Goal: Task Accomplishment & Management: Use online tool/utility

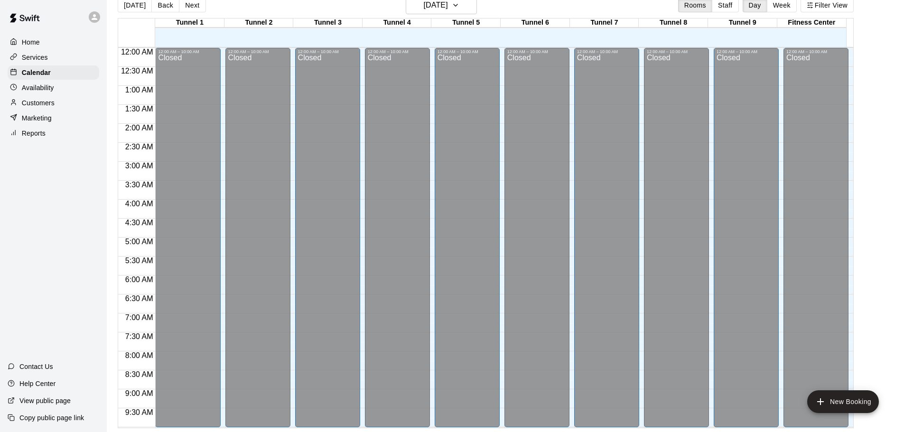
scroll to position [532, 0]
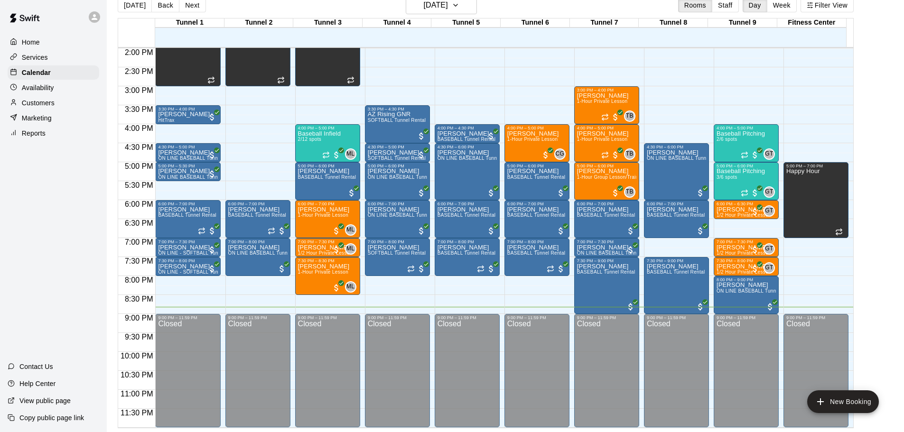
click at [60, 134] on div "Reports" at bounding box center [54, 133] width 92 height 14
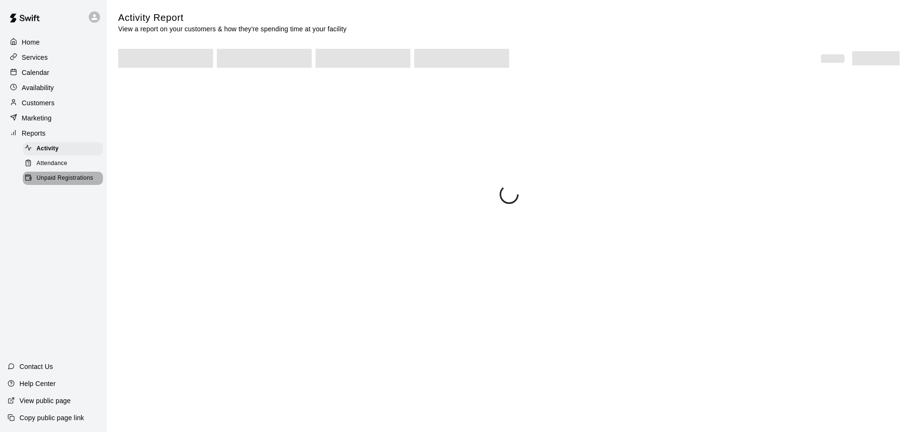
click at [66, 182] on span "Unpaid Registrations" at bounding box center [65, 178] width 56 height 9
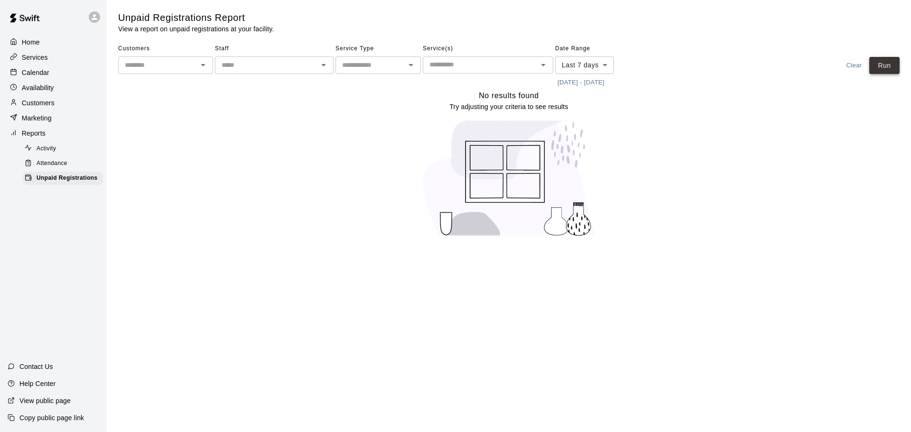
click at [889, 62] on button "Run" at bounding box center [884, 66] width 30 height 18
click at [43, 70] on p "Calendar" at bounding box center [36, 72] width 28 height 9
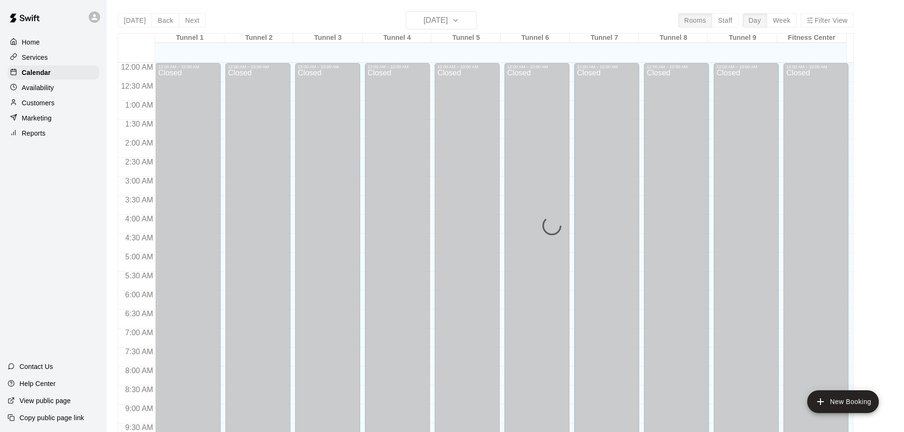
scroll to position [502, 0]
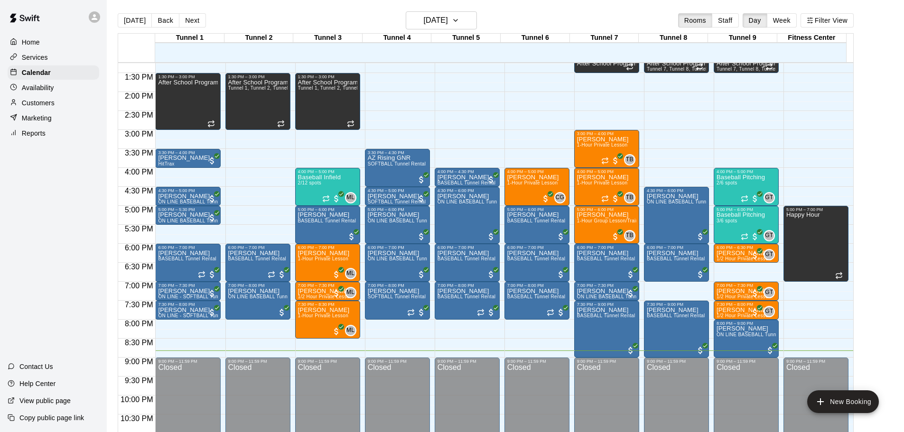
click at [45, 104] on p "Customers" at bounding box center [38, 102] width 33 height 9
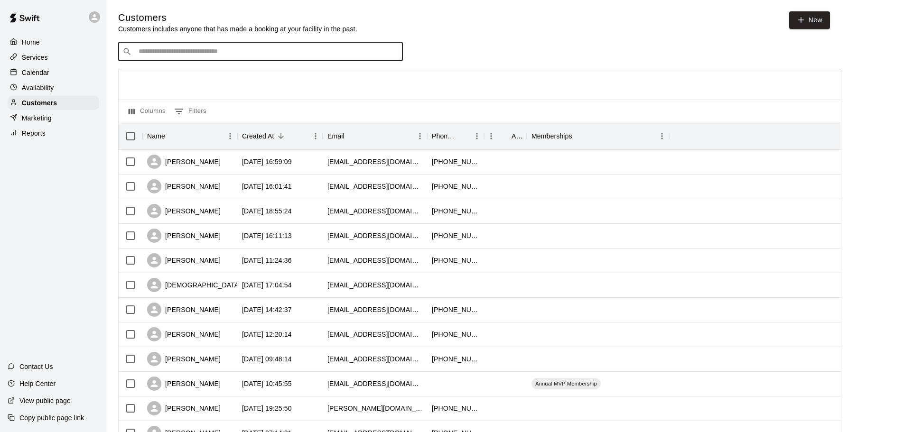
click at [372, 51] on input "Search customers by name or email" at bounding box center [267, 51] width 263 height 9
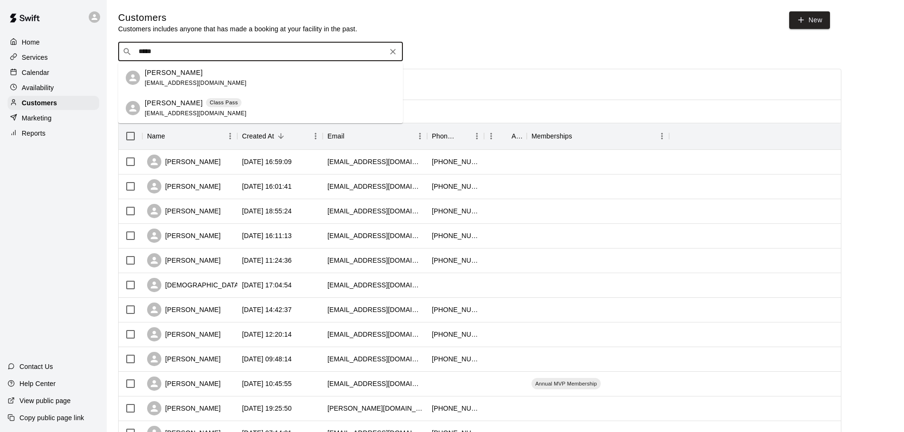
type input "******"
click at [241, 106] on div "[PERSON_NAME] Class Pass [EMAIL_ADDRESS][DOMAIN_NAME]" at bounding box center [270, 108] width 250 height 20
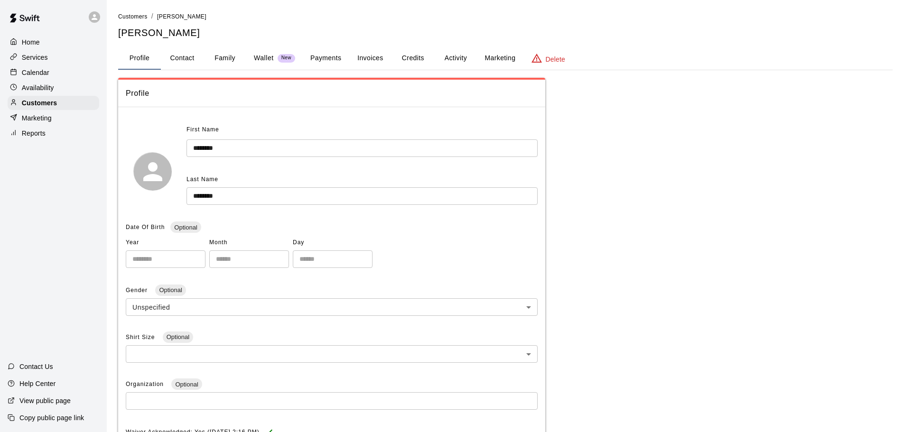
click at [457, 58] on button "Activity" at bounding box center [455, 58] width 43 height 23
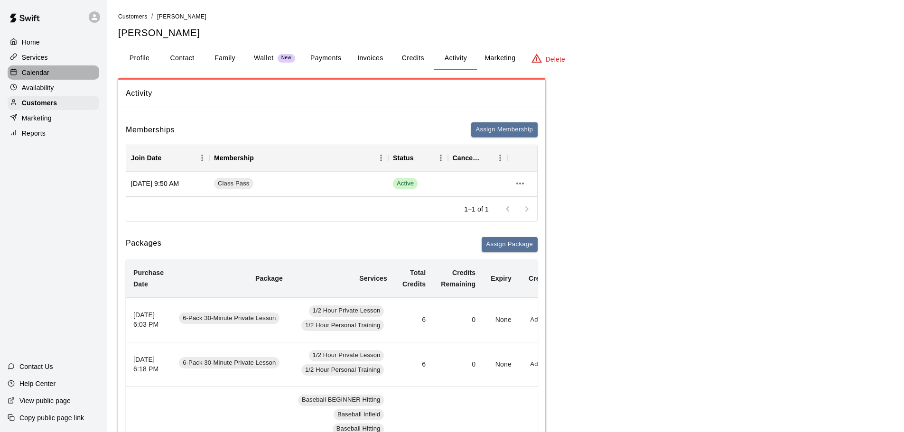
click at [48, 76] on p "Calendar" at bounding box center [36, 72] width 28 height 9
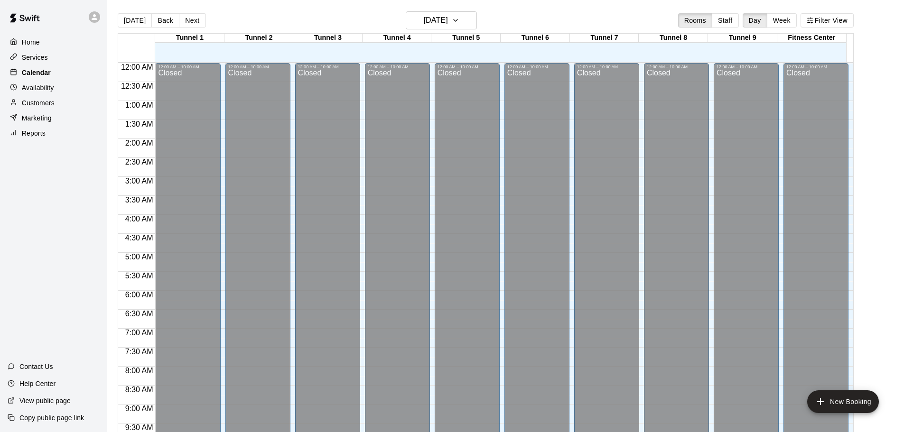
scroll to position [502, 0]
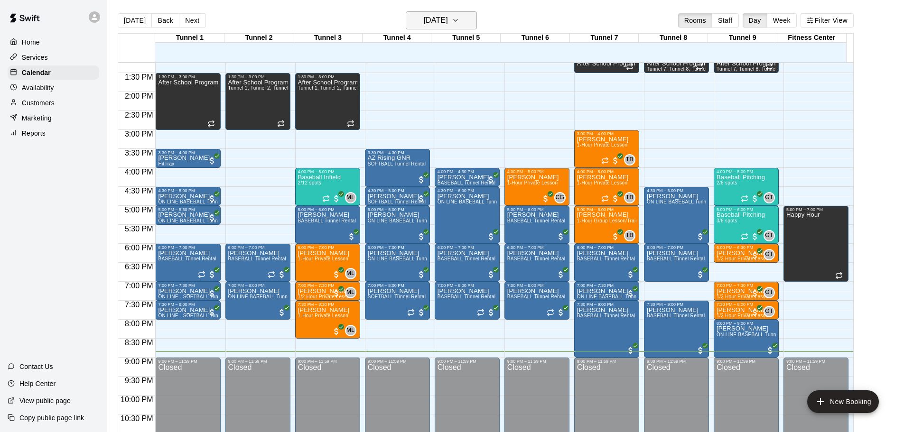
click at [441, 22] on h6 "[DATE]" at bounding box center [436, 20] width 24 height 13
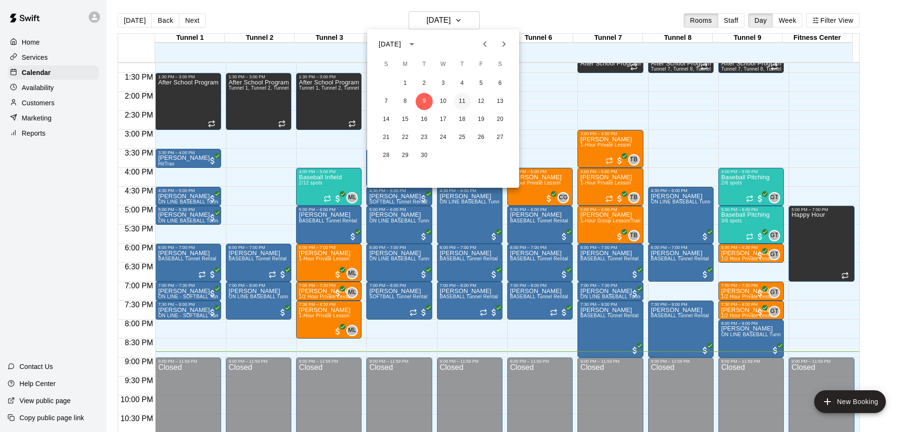
click at [458, 106] on button "11" at bounding box center [461, 101] width 17 height 17
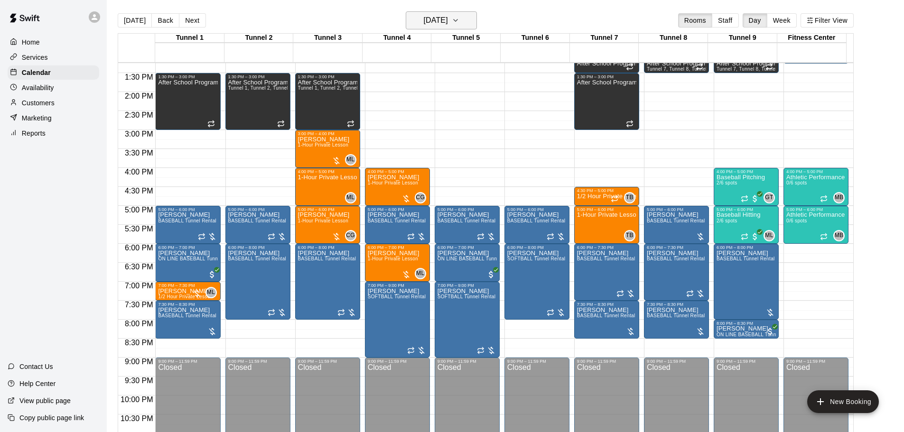
click at [434, 21] on h6 "[DATE]" at bounding box center [436, 20] width 24 height 13
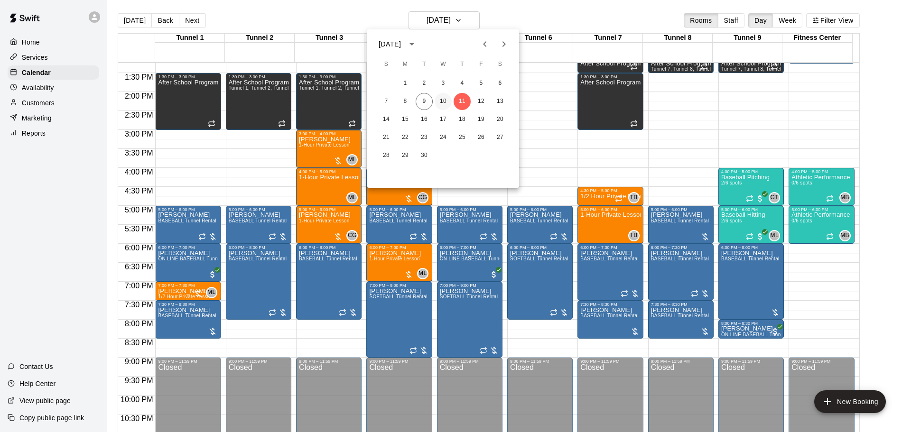
click at [443, 105] on button "10" at bounding box center [442, 101] width 17 height 17
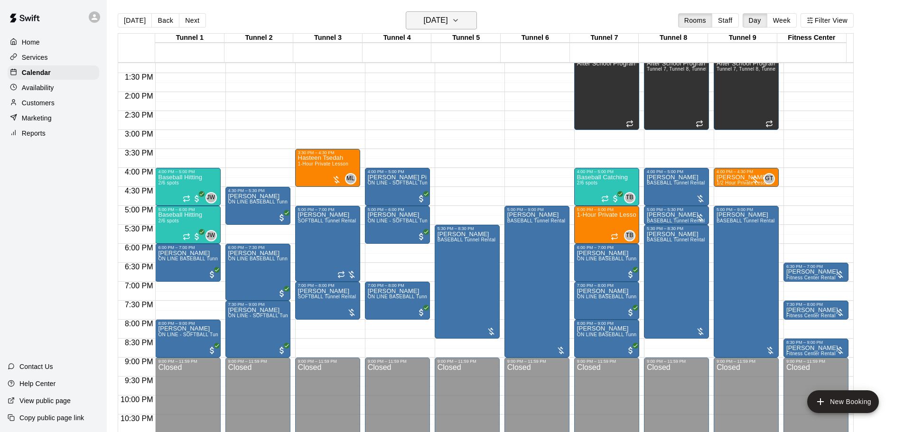
click at [436, 20] on h6 "[DATE]" at bounding box center [436, 20] width 24 height 13
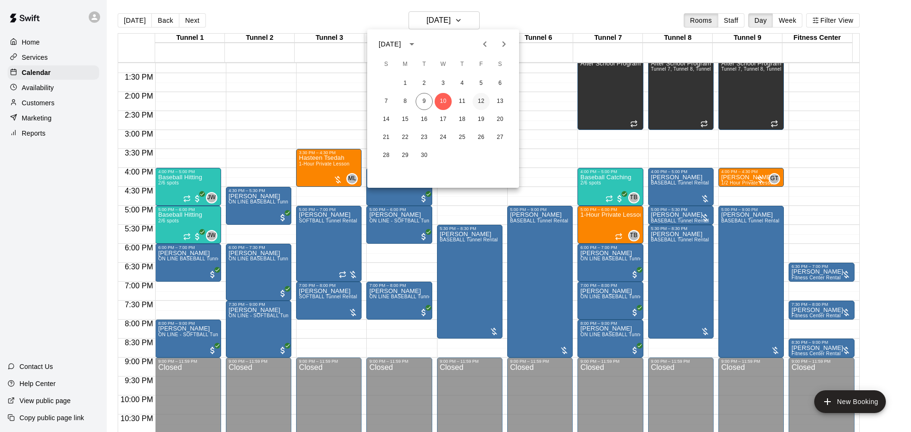
click at [477, 102] on button "12" at bounding box center [480, 101] width 17 height 17
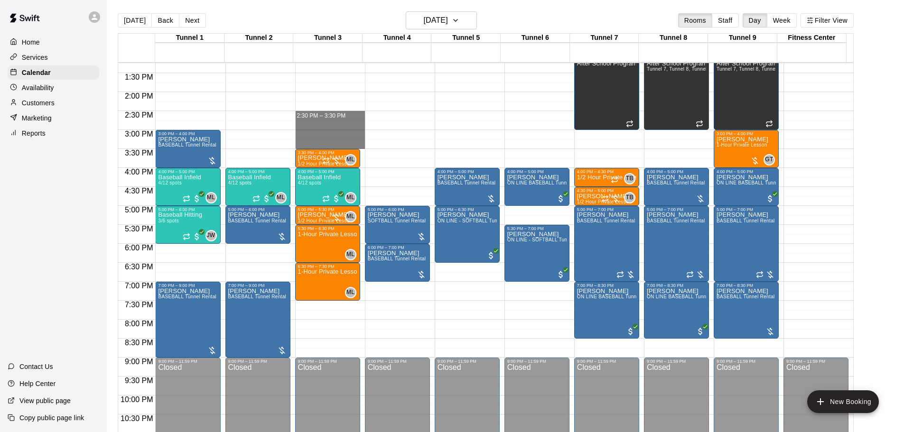
drag, startPoint x: 339, startPoint y: 113, endPoint x: 338, endPoint y: 147, distance: 33.2
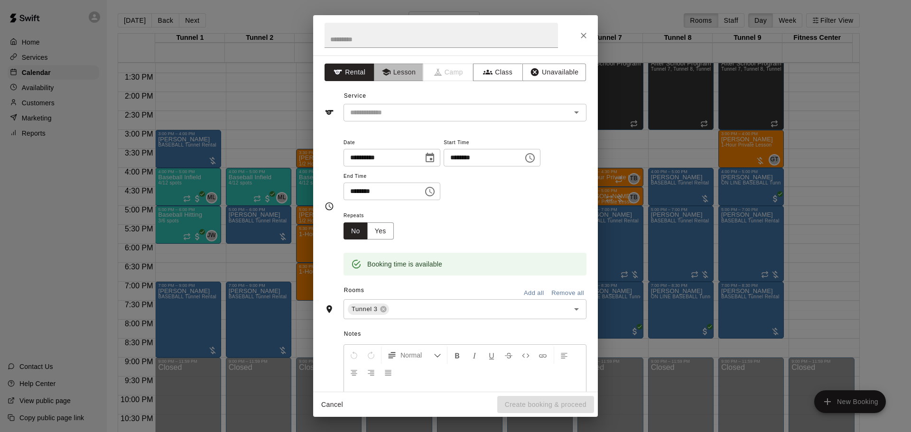
drag, startPoint x: 401, startPoint y: 67, endPoint x: 394, endPoint y: 122, distance: 55.5
click at [401, 67] on button "Lesson" at bounding box center [399, 73] width 50 height 18
click at [394, 122] on div "**********" at bounding box center [455, 223] width 285 height 336
click at [397, 114] on input "text" at bounding box center [450, 113] width 209 height 12
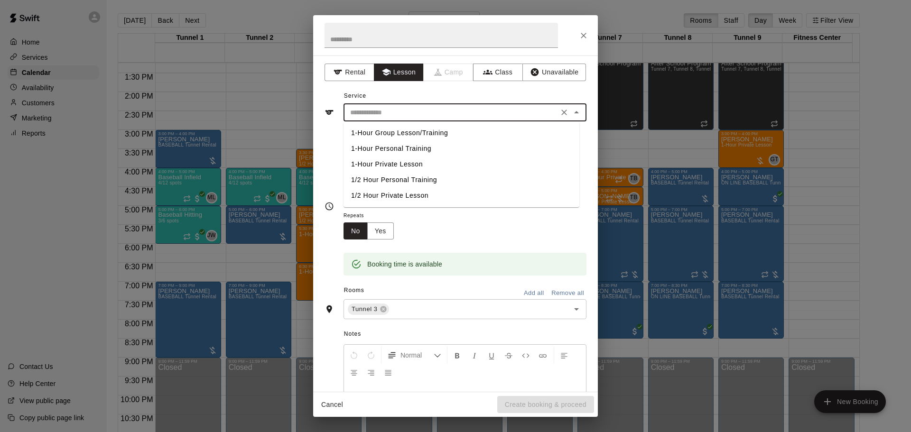
click at [404, 165] on li "1-Hour Private Lesson" at bounding box center [461, 165] width 236 height 16
type input "**********"
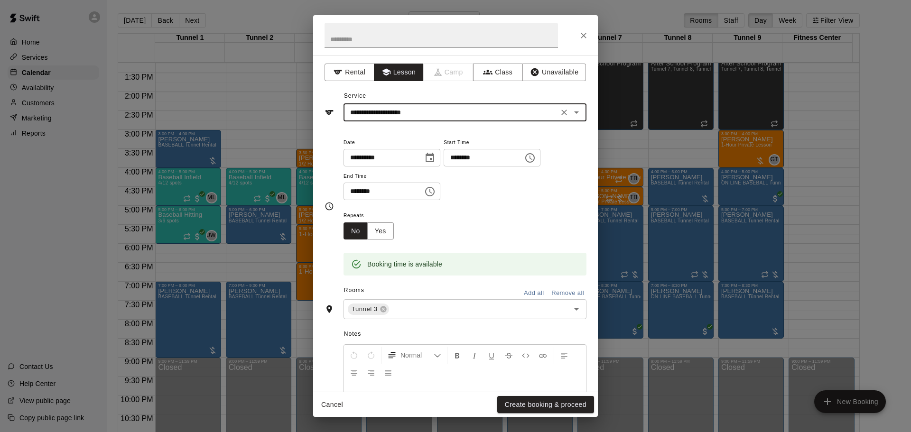
click at [558, 402] on button "Create booking & proceed" at bounding box center [545, 405] width 97 height 18
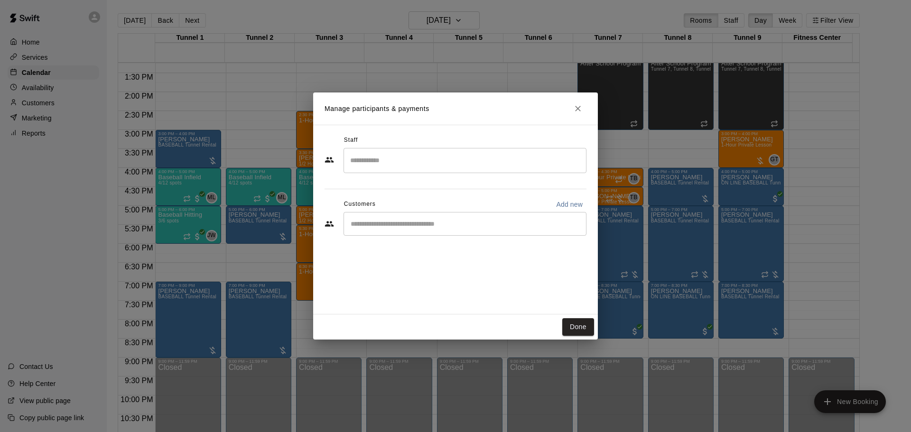
click at [452, 150] on div "​" at bounding box center [464, 160] width 243 height 25
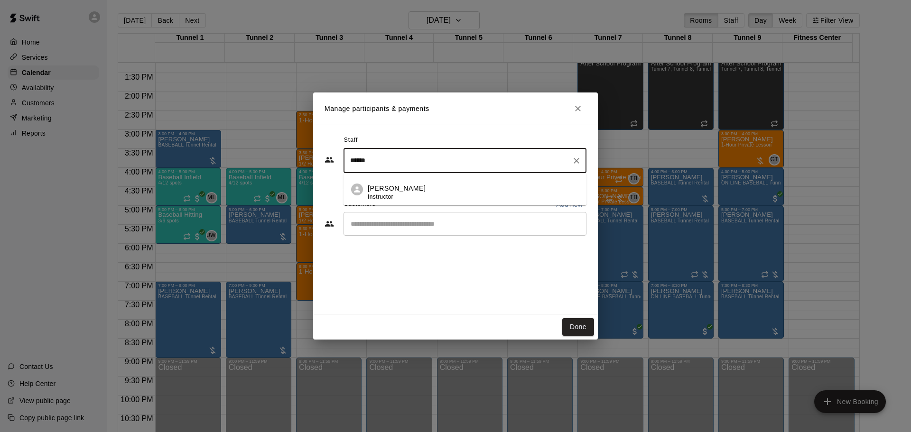
click at [465, 194] on div "[PERSON_NAME] Instructor" at bounding box center [473, 193] width 211 height 18
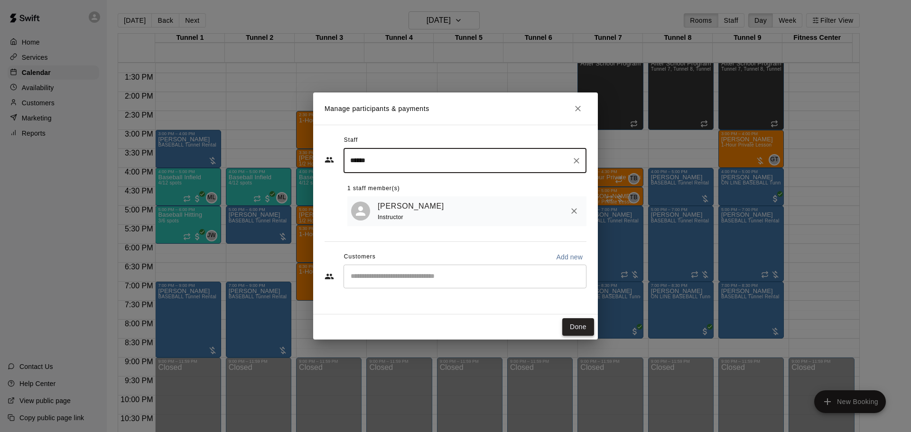
type input "******"
click at [571, 326] on button "Done" at bounding box center [578, 327] width 32 height 18
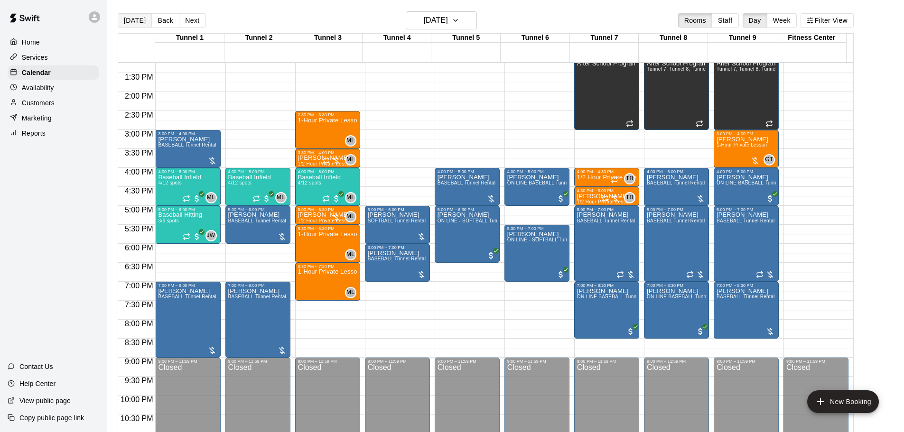
click at [126, 20] on button "[DATE]" at bounding box center [135, 20] width 34 height 14
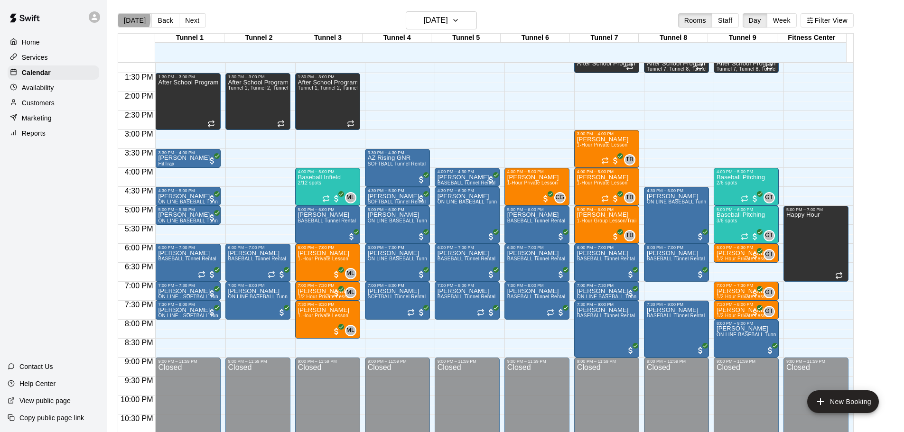
click at [127, 19] on button "[DATE]" at bounding box center [135, 20] width 34 height 14
click at [62, 137] on div "Reports" at bounding box center [54, 133] width 92 height 14
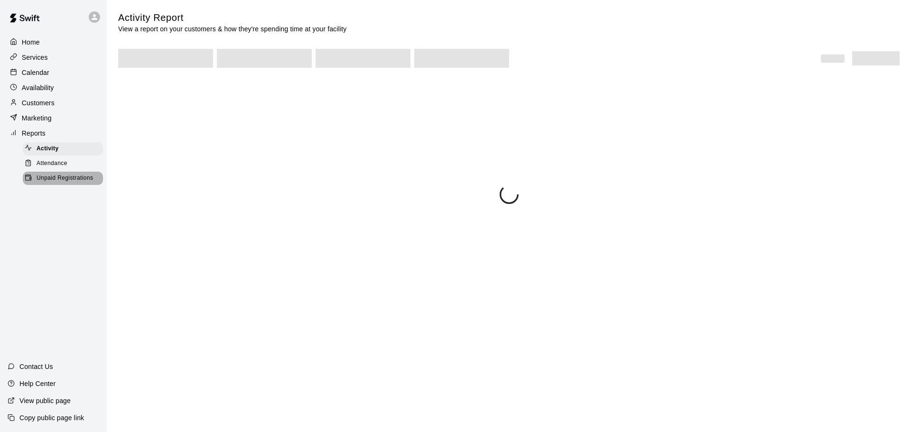
click at [68, 181] on span "Unpaid Registrations" at bounding box center [65, 178] width 56 height 9
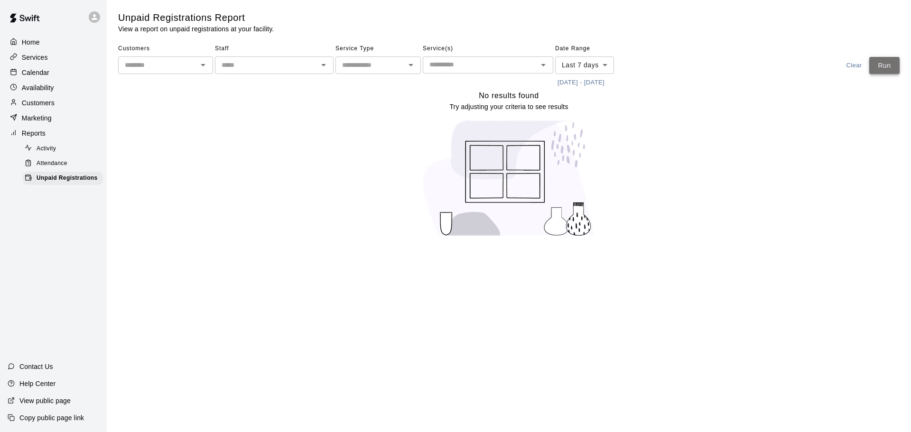
click at [876, 67] on button "Run" at bounding box center [884, 66] width 30 height 18
click at [58, 74] on div "Calendar" at bounding box center [54, 72] width 92 height 14
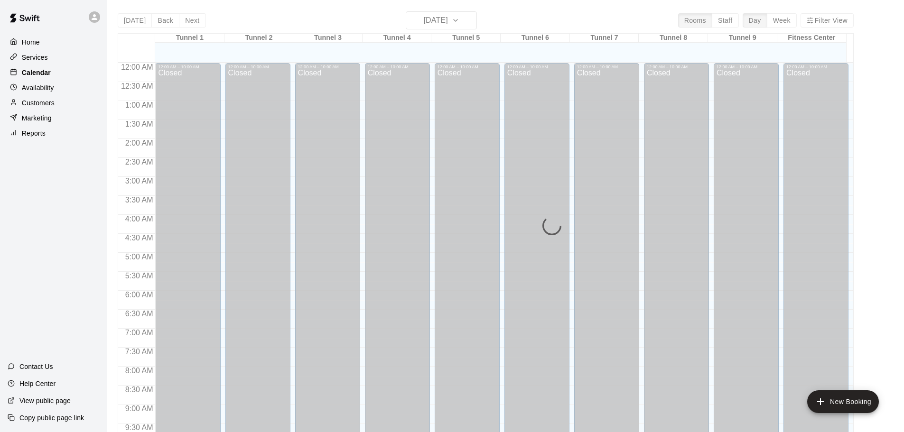
scroll to position [502, 0]
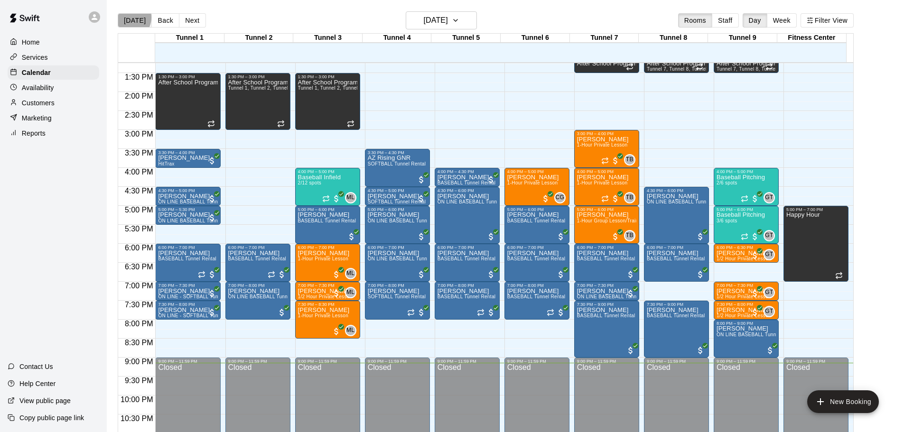
click at [128, 17] on button "[DATE]" at bounding box center [135, 20] width 34 height 14
